Goal: Transaction & Acquisition: Purchase product/service

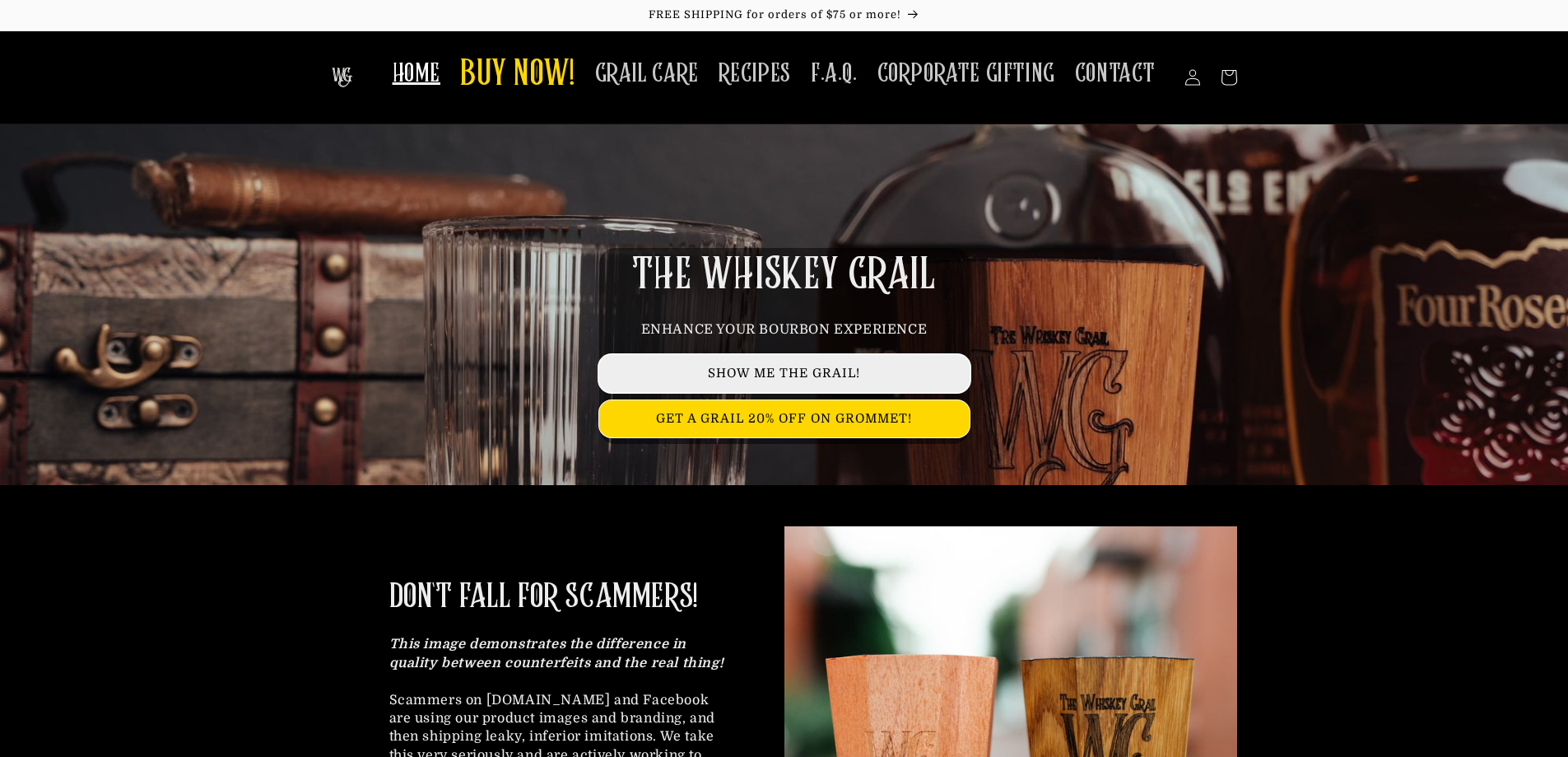
click at [913, 373] on link "SHOW ME THE GRAIL!" at bounding box center [784, 374] width 370 height 37
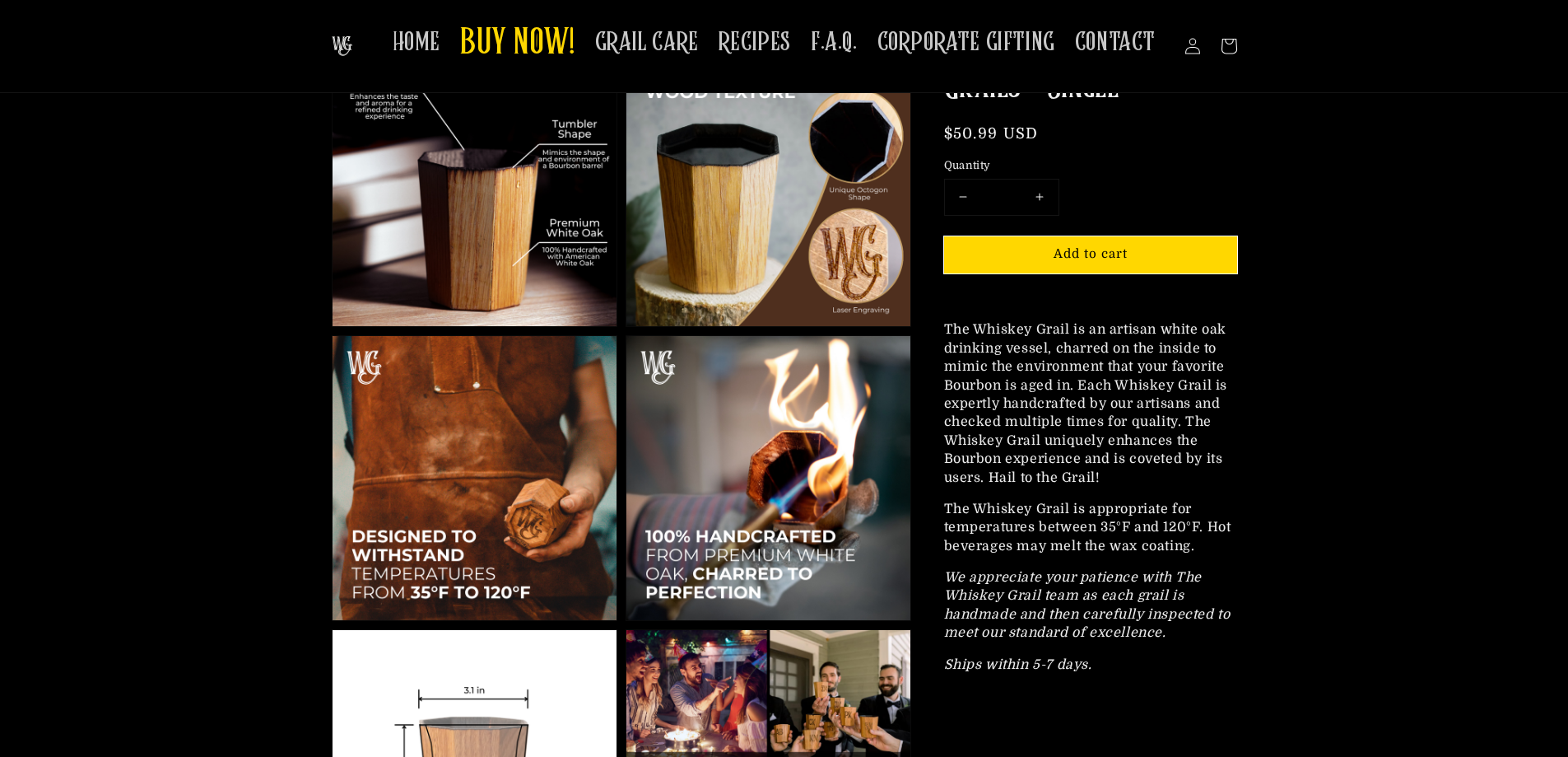
scroll to position [659, 0]
